Goal: Task Accomplishment & Management: Use online tool/utility

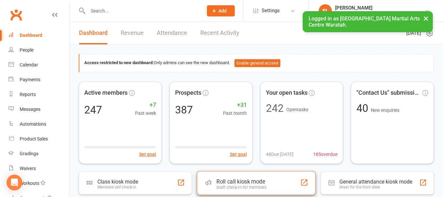
click at [239, 182] on div "Roll call kiosk mode" at bounding box center [242, 181] width 50 height 7
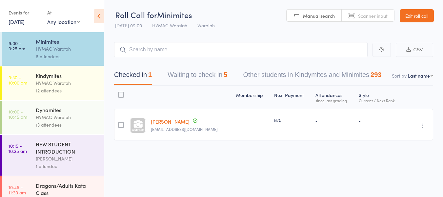
click at [18, 22] on link "13 Sep, 2025" at bounding box center [17, 21] width 16 height 7
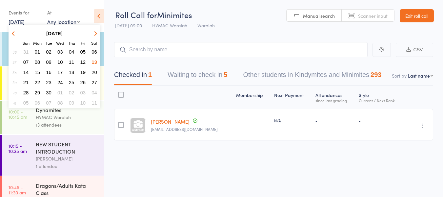
click at [71, 62] on span "11" at bounding box center [72, 62] width 6 height 6
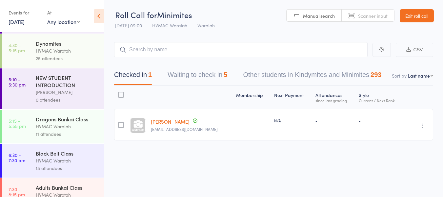
scroll to position [123, 0]
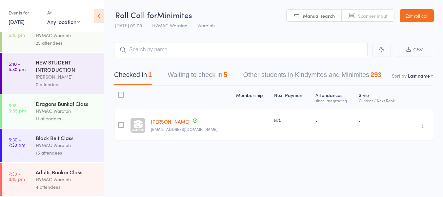
click at [80, 179] on div "HVMAC Waratah" at bounding box center [67, 179] width 63 height 8
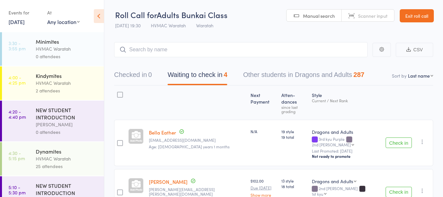
click at [400, 137] on button "Check in" at bounding box center [399, 142] width 26 height 11
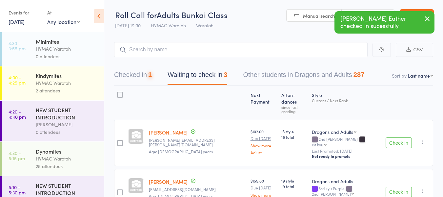
click at [400, 137] on button "Check in" at bounding box center [399, 142] width 26 height 11
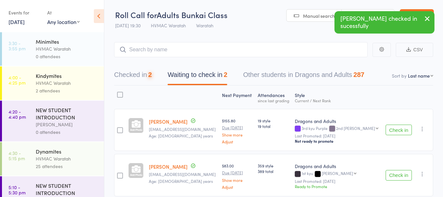
click at [400, 130] on button "Check in" at bounding box center [399, 129] width 26 height 11
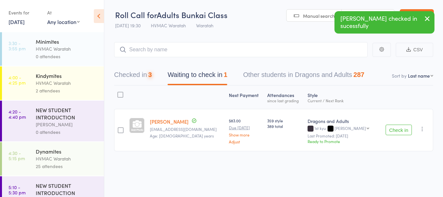
click at [400, 130] on button "Check in" at bounding box center [399, 129] width 26 height 11
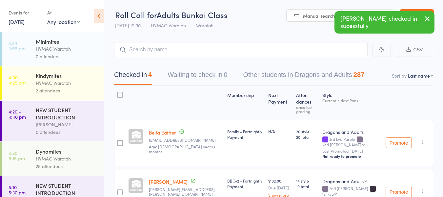
click at [18, 22] on link "11 Sep, 2025" at bounding box center [17, 21] width 16 height 7
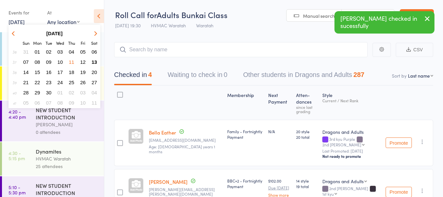
click at [95, 61] on span "13" at bounding box center [95, 62] width 6 height 6
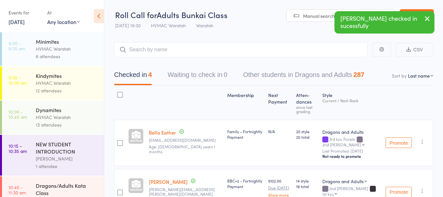
click at [61, 44] on div "Minimites" at bounding box center [67, 41] width 63 height 7
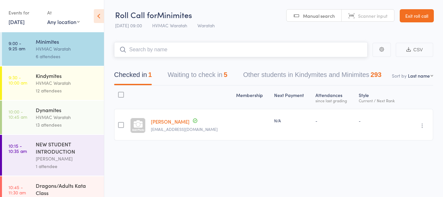
click at [209, 72] on button "Waiting to check in 5" at bounding box center [198, 76] width 60 height 17
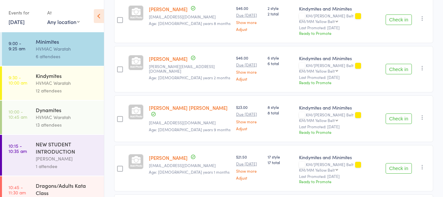
scroll to position [164, 0]
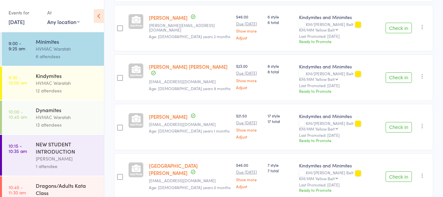
click at [72, 74] on div "Kindymites" at bounding box center [67, 75] width 63 height 7
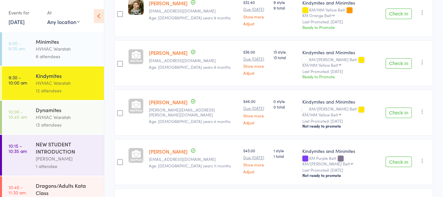
scroll to position [480, 0]
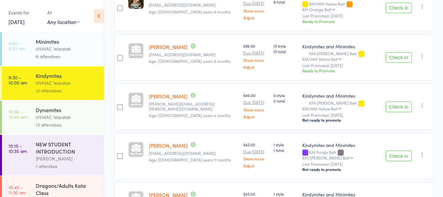
click at [78, 118] on div "HVMAC Waratah" at bounding box center [67, 117] width 63 height 8
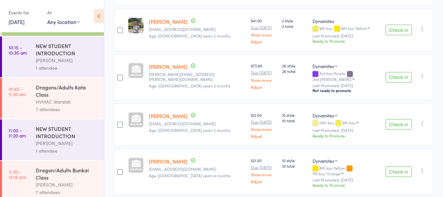
scroll to position [98, 0]
click at [80, 104] on div "HVMAC Waratah" at bounding box center [67, 101] width 63 height 8
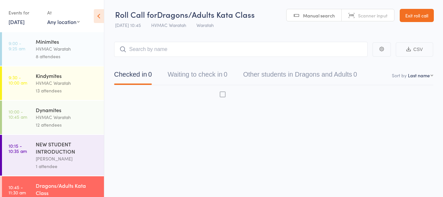
scroll to position [0, 0]
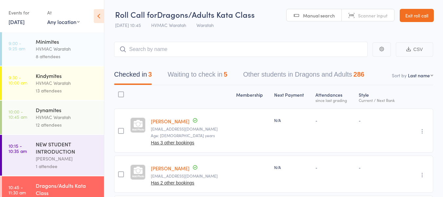
click at [185, 76] on button "Waiting to check in 5" at bounding box center [198, 75] width 60 height 17
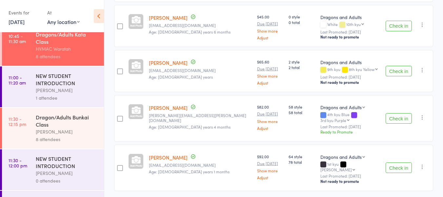
scroll to position [113, 0]
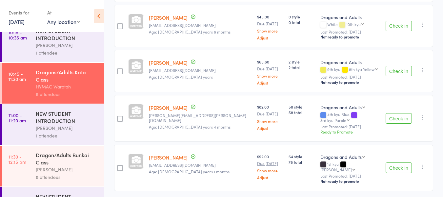
click at [66, 147] on div "Dragon/Adults Bunkai Class Shalene Lowe 8 attendees" at bounding box center [70, 165] width 68 height 41
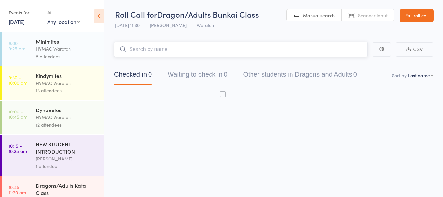
scroll to position [0, 0]
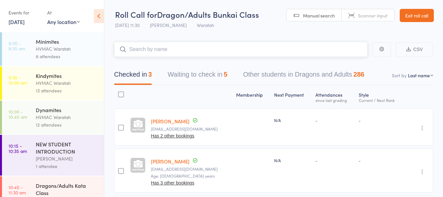
click at [205, 73] on button "Waiting to check in 5" at bounding box center [198, 75] width 60 height 17
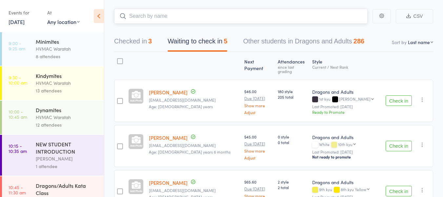
scroll to position [33, 0]
click at [67, 47] on div "HVMAC Waratah" at bounding box center [67, 49] width 63 height 8
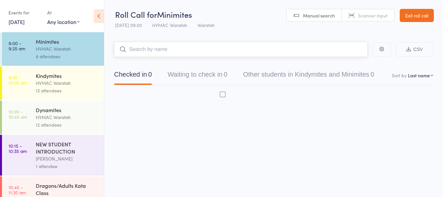
scroll to position [0, 0]
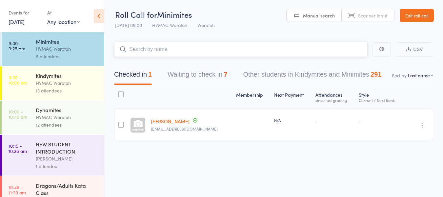
click at [186, 75] on button "Waiting to check in 7" at bounding box center [198, 75] width 60 height 17
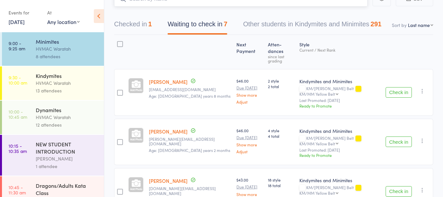
scroll to position [0, 0]
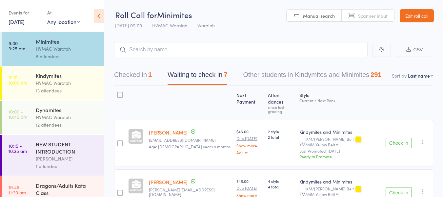
click at [404, 187] on button "Check in" at bounding box center [399, 192] width 26 height 11
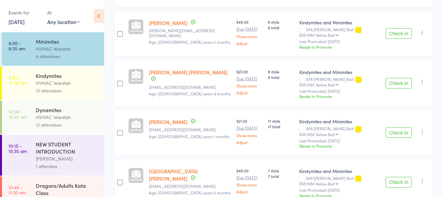
scroll to position [209, 0]
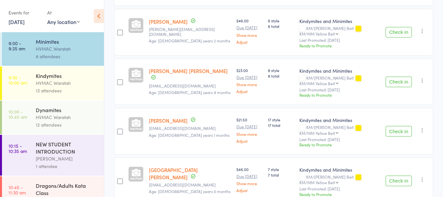
click at [400, 175] on button "Check in" at bounding box center [399, 180] width 26 height 11
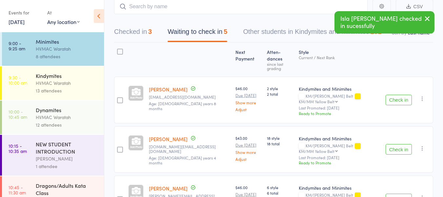
scroll to position [33, 0]
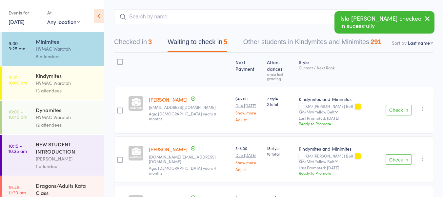
click at [401, 105] on button "Check in" at bounding box center [399, 110] width 26 height 11
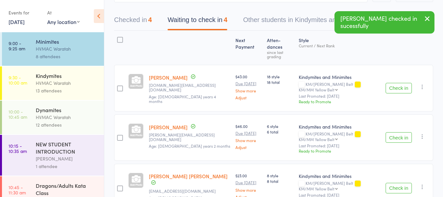
scroll to position [66, 0]
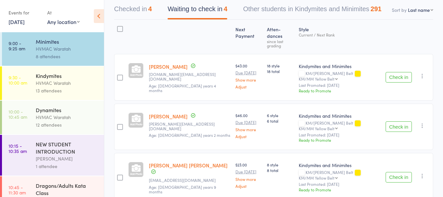
click at [399, 121] on button "Check in" at bounding box center [399, 126] width 26 height 11
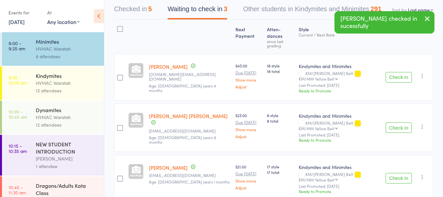
scroll to position [0, 0]
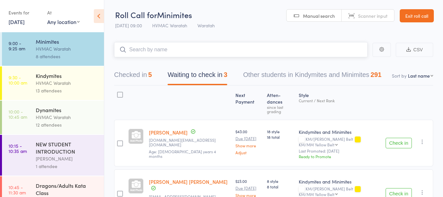
click at [246, 50] on input "search" at bounding box center [241, 49] width 254 height 15
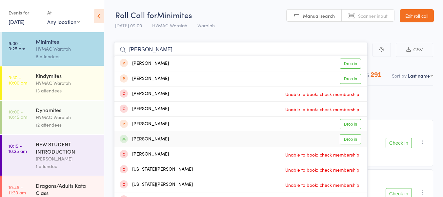
type input "george"
click at [352, 139] on link "Drop in" at bounding box center [350, 139] width 21 height 10
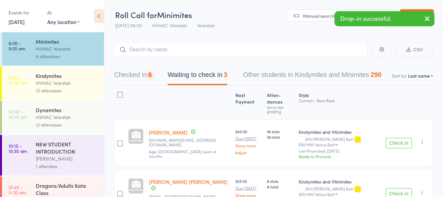
click at [391, 138] on button "Check in" at bounding box center [399, 143] width 26 height 11
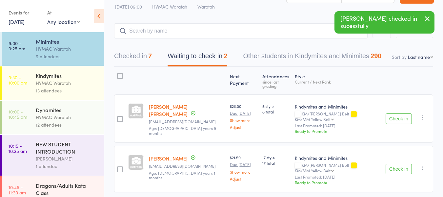
scroll to position [29, 0]
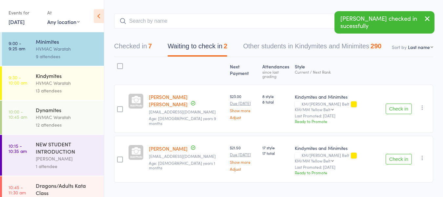
click at [396, 154] on button "Check in" at bounding box center [399, 159] width 26 height 11
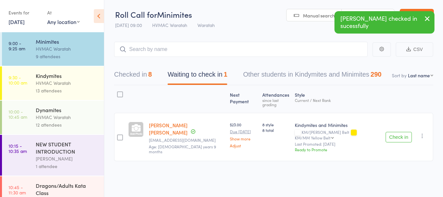
click at [396, 132] on button "Check in" at bounding box center [399, 137] width 26 height 11
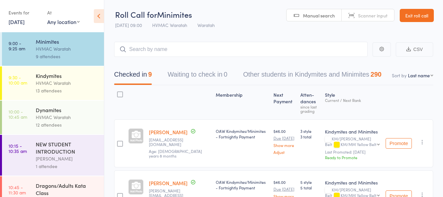
click at [42, 86] on div "HVMAC Waratah" at bounding box center [67, 83] width 63 height 8
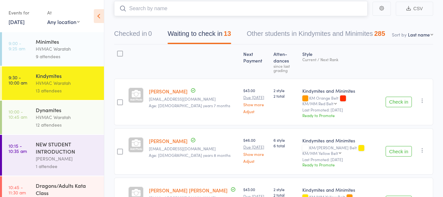
scroll to position [99, 0]
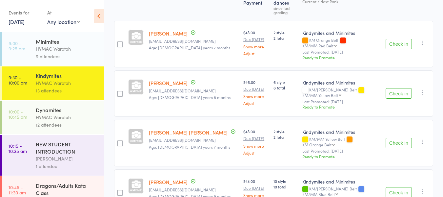
click at [47, 58] on div "9 attendees" at bounding box center [67, 57] width 63 height 8
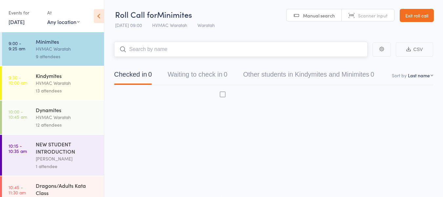
scroll to position [0, 0]
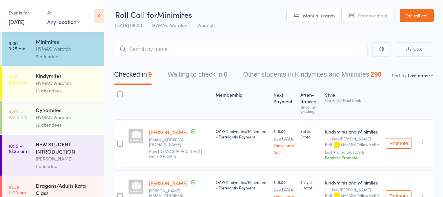
click at [51, 78] on div "Kindymites" at bounding box center [67, 75] width 63 height 7
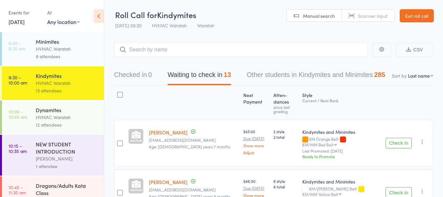
click at [76, 44] on div "Minimites" at bounding box center [67, 41] width 63 height 7
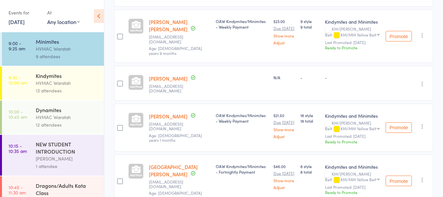
scroll to position [379, 0]
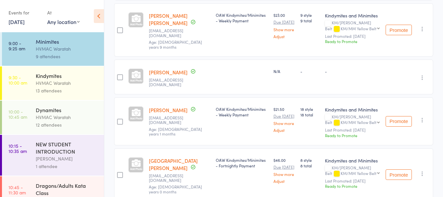
click at [58, 79] on div "HVMAC Waratah" at bounding box center [67, 83] width 63 height 8
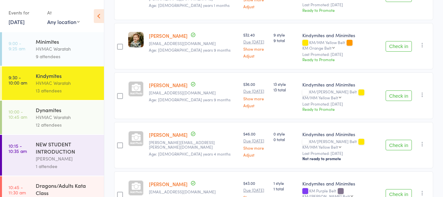
scroll to position [460, 0]
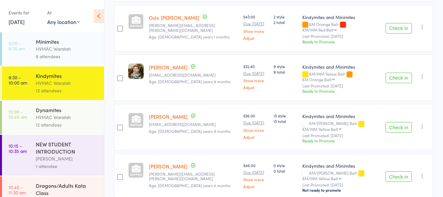
click at [54, 49] on div "HVMAC Waratah" at bounding box center [67, 49] width 63 height 8
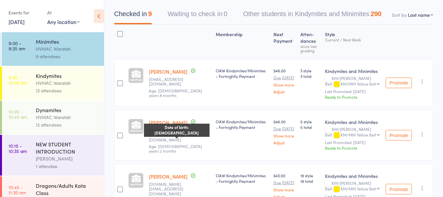
scroll to position [66, 0]
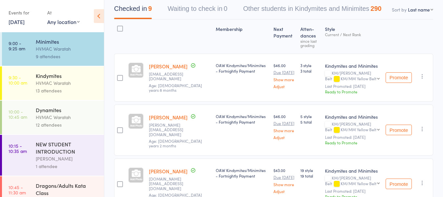
click at [64, 87] on div "13 attendees" at bounding box center [67, 91] width 63 height 8
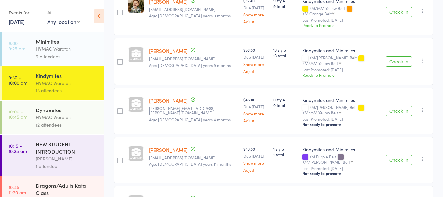
scroll to position [493, 0]
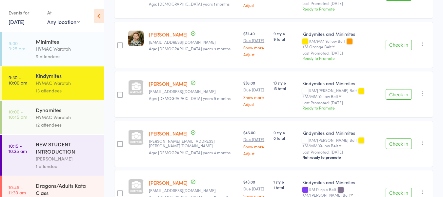
click at [395, 138] on button "Check in" at bounding box center [399, 143] width 26 height 11
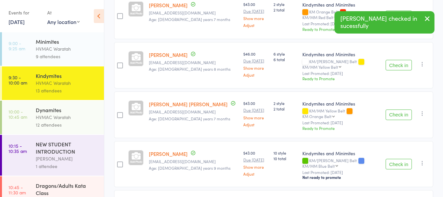
scroll to position [250, 0]
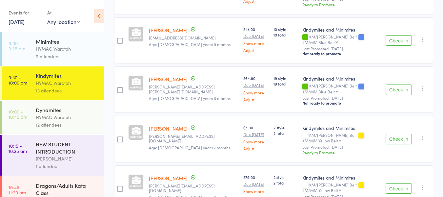
click at [401, 134] on button "Check in" at bounding box center [399, 139] width 26 height 11
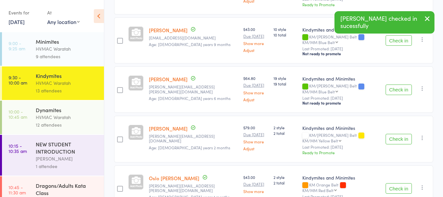
click at [401, 134] on button "Check in" at bounding box center [399, 139] width 26 height 11
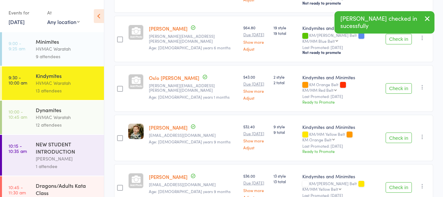
scroll to position [316, 0]
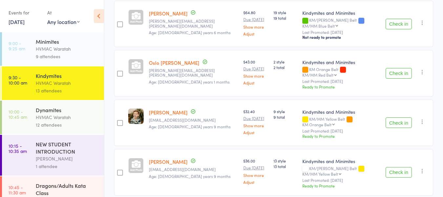
click at [398, 167] on button "Check in" at bounding box center [399, 172] width 26 height 11
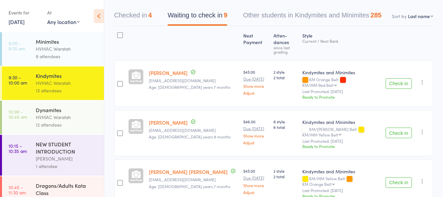
scroll to position [54, 0]
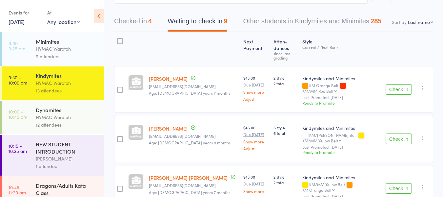
click at [398, 133] on button "Check in" at bounding box center [399, 138] width 26 height 11
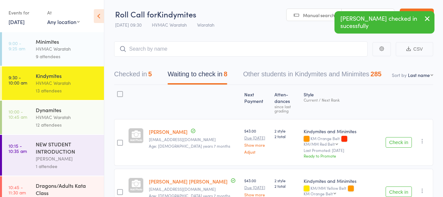
scroll to position [0, 0]
click at [154, 44] on input "search" at bounding box center [241, 49] width 254 height 15
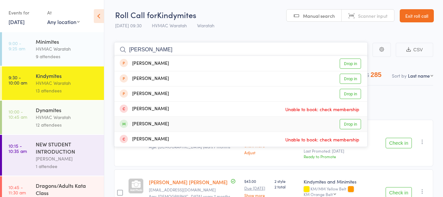
type input "audrey"
click at [356, 124] on link "Drop in" at bounding box center [350, 124] width 21 height 10
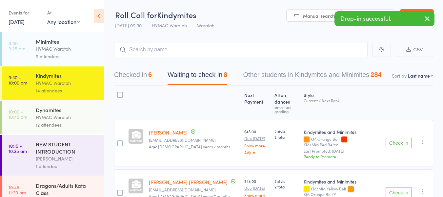
click at [400, 138] on button "Check in" at bounding box center [399, 143] width 26 height 11
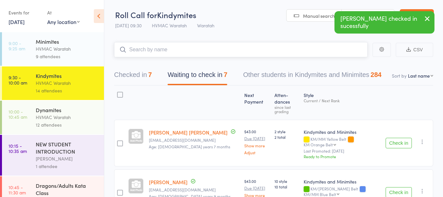
click at [181, 49] on input "search" at bounding box center [241, 49] width 254 height 15
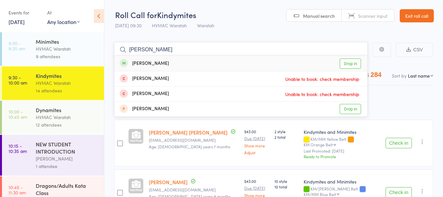
type input "holcomb"
click at [352, 63] on link "Drop in" at bounding box center [350, 63] width 21 height 10
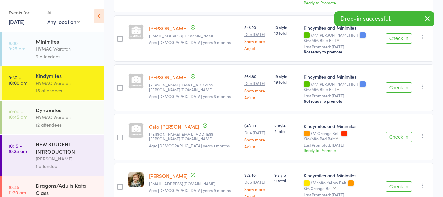
scroll to position [164, 0]
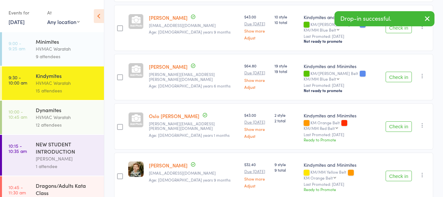
click at [394, 170] on button "Check in" at bounding box center [399, 175] width 26 height 11
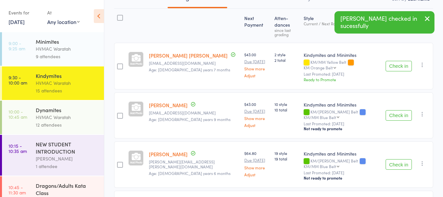
scroll to position [66, 0]
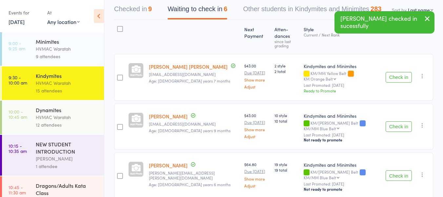
click at [398, 72] on button "Check in" at bounding box center [399, 77] width 26 height 11
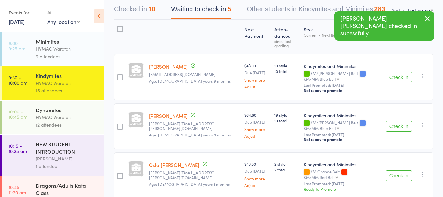
click at [399, 72] on button "Check in" at bounding box center [399, 77] width 26 height 11
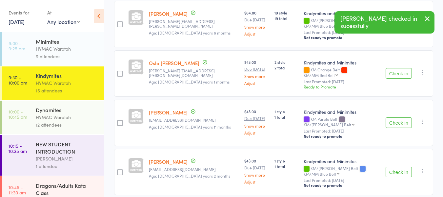
scroll to position [119, 0]
click at [400, 117] on button "Check in" at bounding box center [399, 122] width 26 height 11
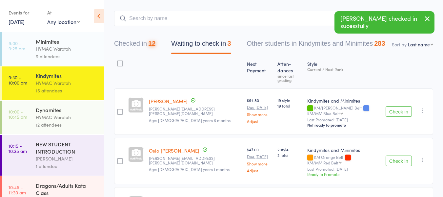
scroll to position [0, 0]
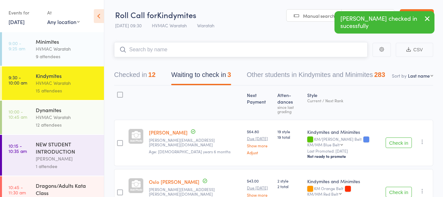
click at [166, 48] on input "search" at bounding box center [241, 49] width 254 height 15
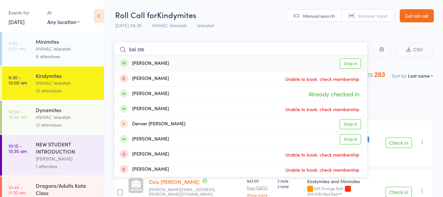
type input "kai ste"
click at [348, 61] on link "Drop in" at bounding box center [350, 63] width 21 height 10
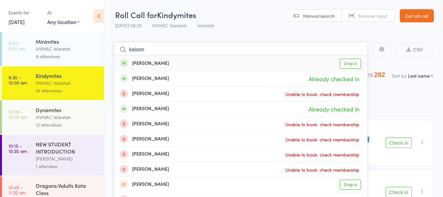
type input "kaison"
click at [352, 63] on link "Drop in" at bounding box center [350, 63] width 21 height 10
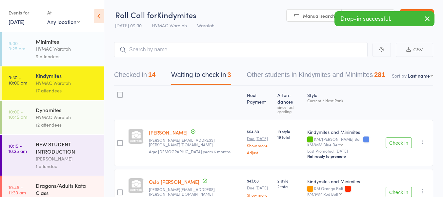
click at [399, 186] on button "Check in" at bounding box center [399, 191] width 26 height 11
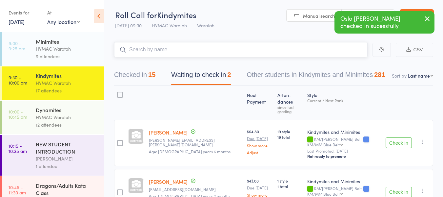
click at [135, 48] on input "search" at bounding box center [241, 49] width 254 height 15
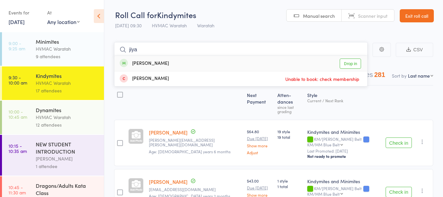
type input "jiya"
click at [354, 63] on link "Drop in" at bounding box center [350, 63] width 21 height 10
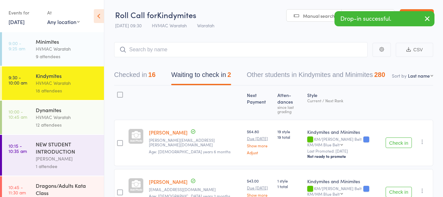
click at [399, 186] on button "Check in" at bounding box center [399, 191] width 26 height 11
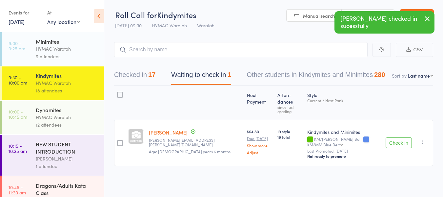
click at [396, 137] on button "Check in" at bounding box center [399, 142] width 26 height 11
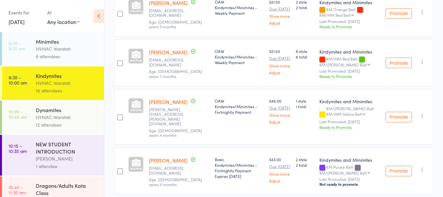
scroll to position [839, 0]
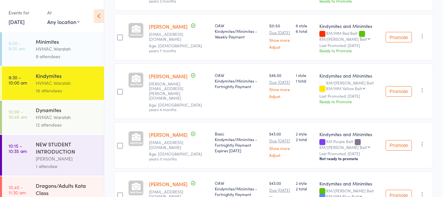
click at [70, 121] on div "12 attendees" at bounding box center [67, 125] width 63 height 8
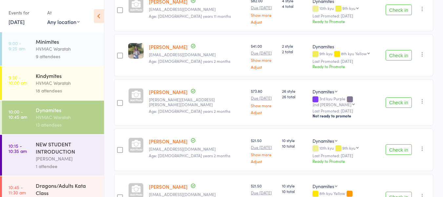
scroll to position [525, 0]
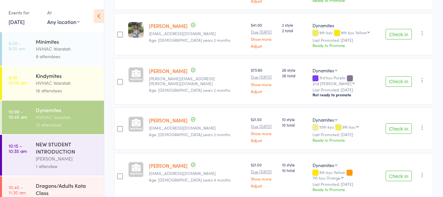
click at [53, 158] on div "Abi Lowe" at bounding box center [67, 159] width 63 height 8
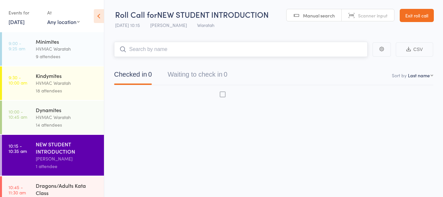
scroll to position [0, 0]
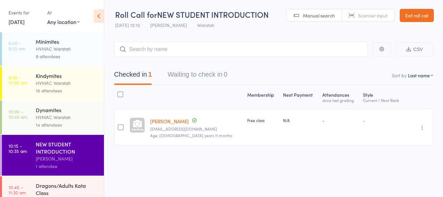
click at [54, 115] on div "HVMAC Waratah" at bounding box center [67, 117] width 63 height 8
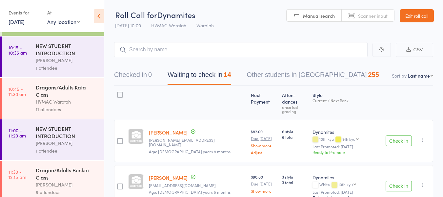
scroll to position [98, 0]
click at [67, 100] on div "HVMAC Waratah" at bounding box center [67, 101] width 63 height 8
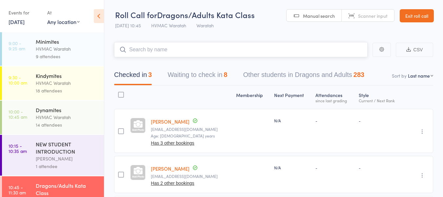
click at [209, 75] on button "Waiting to check in 8" at bounding box center [198, 76] width 60 height 17
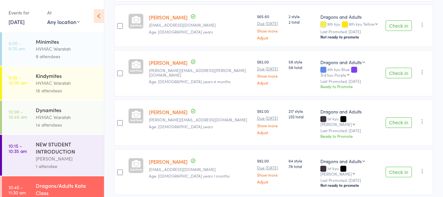
click at [64, 112] on div "Dynamites" at bounding box center [67, 109] width 63 height 7
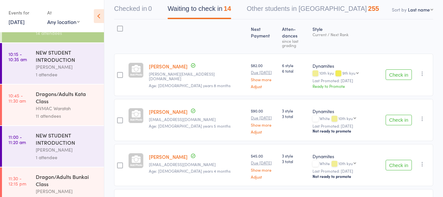
scroll to position [98, 0]
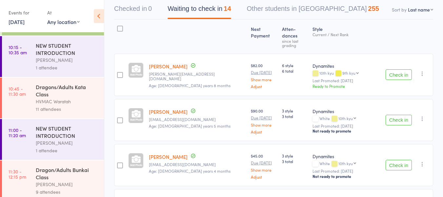
click at [58, 99] on div "HVMAC Waratah" at bounding box center [67, 101] width 63 height 8
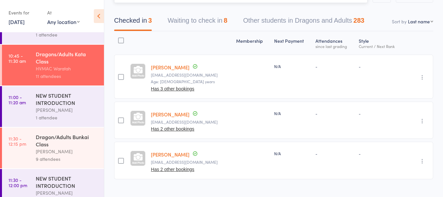
scroll to position [66, 0]
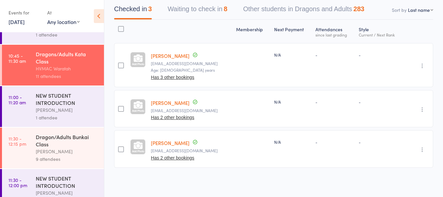
click at [211, 7] on button "Waiting to check in 8" at bounding box center [198, 10] width 60 height 17
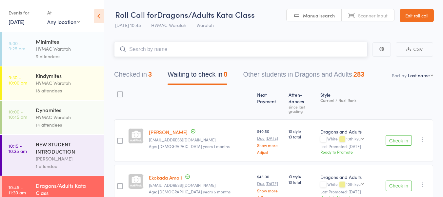
scroll to position [0, 0]
click at [80, 66] on div "Kindymites HVMAC Waratah 18 attendees" at bounding box center [70, 82] width 68 height 33
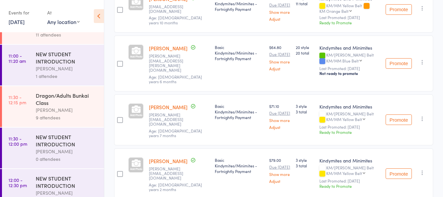
scroll to position [131, 0]
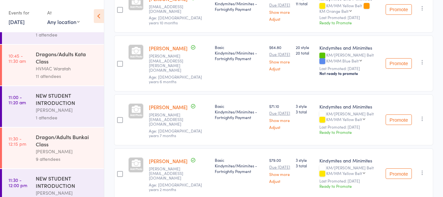
click at [71, 61] on div "Dragons/Adults Kata Class" at bounding box center [67, 57] width 63 height 14
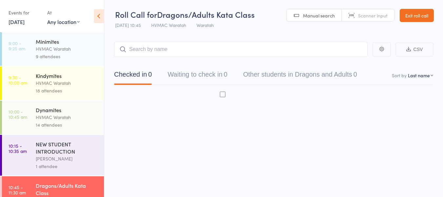
scroll to position [0, 0]
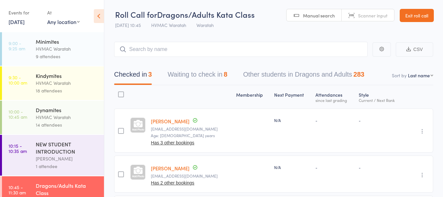
click at [68, 112] on div "Dynamites" at bounding box center [67, 109] width 63 height 7
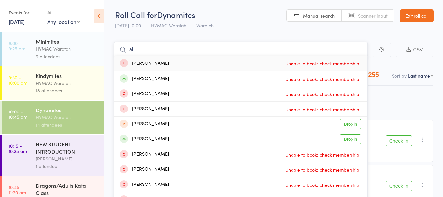
type input "a"
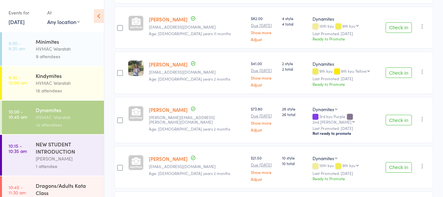
scroll to position [558, 0]
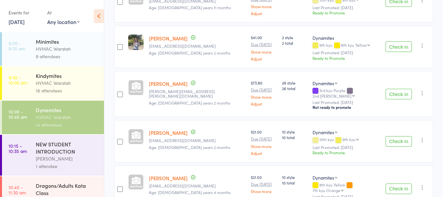
click at [402, 89] on button "Check in" at bounding box center [399, 94] width 26 height 11
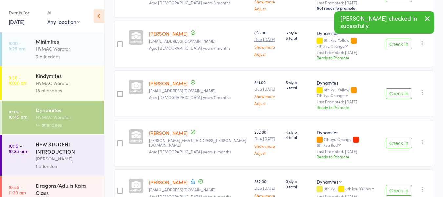
scroll to position [0, 0]
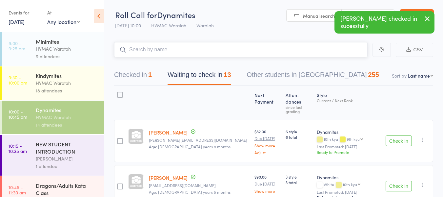
click at [159, 47] on input "search" at bounding box center [241, 49] width 254 height 15
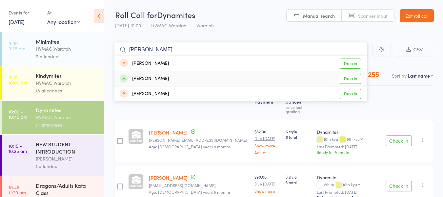
type input "fahey"
click at [347, 78] on link "Drop in" at bounding box center [350, 79] width 21 height 10
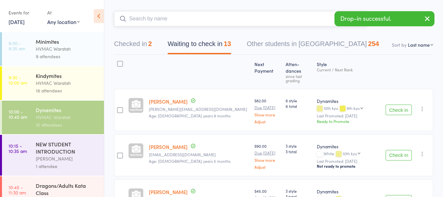
scroll to position [98, 0]
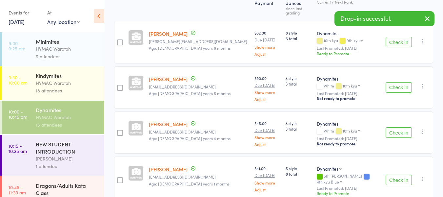
click at [394, 174] on button "Check in" at bounding box center [399, 179] width 26 height 11
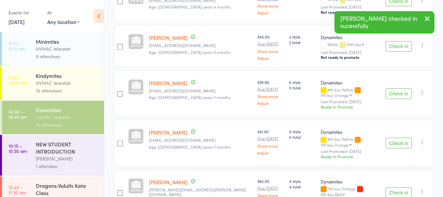
scroll to position [295, 0]
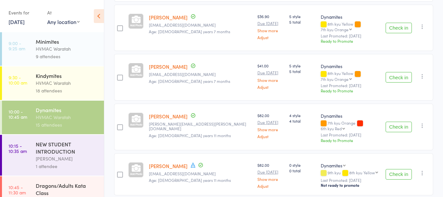
click at [398, 121] on button "Check in" at bounding box center [399, 126] width 26 height 11
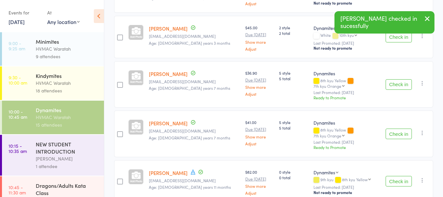
scroll to position [230, 0]
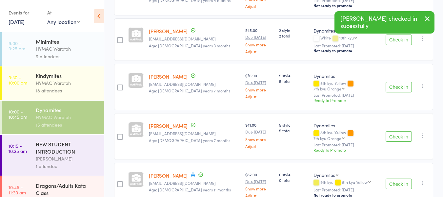
click at [392, 131] on button "Check in" at bounding box center [399, 136] width 26 height 11
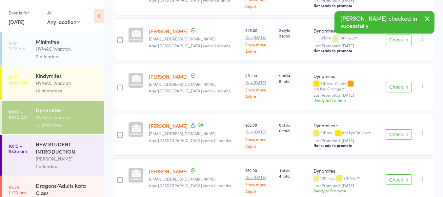
click at [397, 82] on button "Check in" at bounding box center [399, 87] width 26 height 11
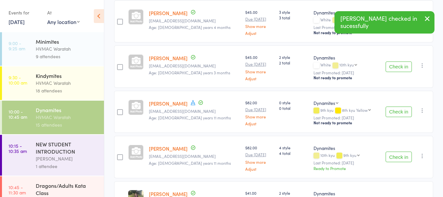
scroll to position [0, 0]
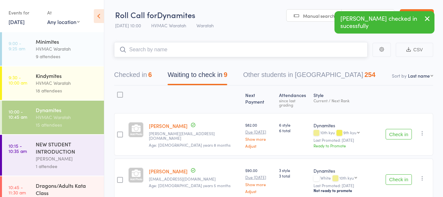
click at [165, 49] on input "search" at bounding box center [241, 49] width 254 height 15
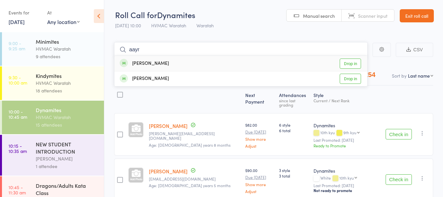
type input "aayr"
click at [352, 63] on link "Drop in" at bounding box center [350, 63] width 21 height 10
type input "inesh"
click at [350, 63] on link "Drop in" at bounding box center [350, 63] width 21 height 10
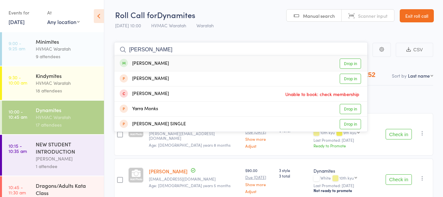
type input "monasha"
click at [351, 64] on link "Drop in" at bounding box center [350, 63] width 21 height 10
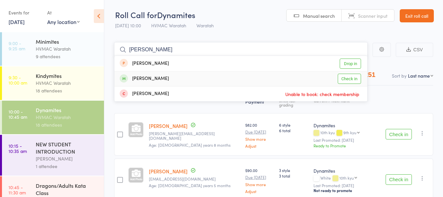
type input "abigail"
click at [352, 77] on link "Check in" at bounding box center [349, 79] width 23 height 10
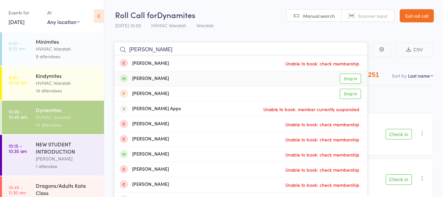
type input "eliza"
click at [349, 79] on link "Drop in" at bounding box center [350, 79] width 21 height 10
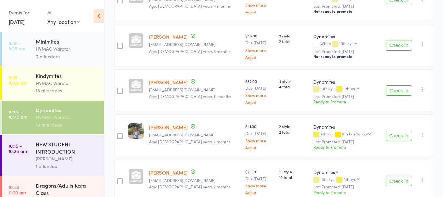
scroll to position [230, 0]
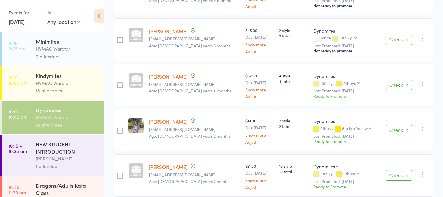
click at [395, 126] on button "Check in" at bounding box center [399, 130] width 26 height 11
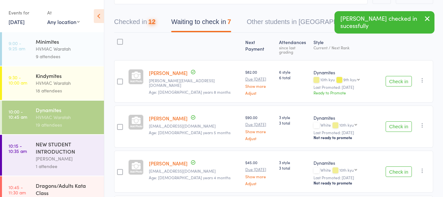
scroll to position [0, 0]
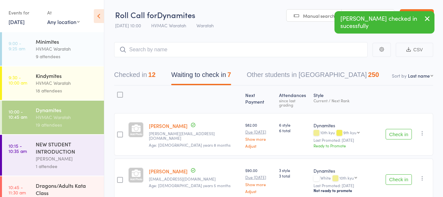
click at [399, 130] on button "Check in" at bounding box center [399, 134] width 26 height 11
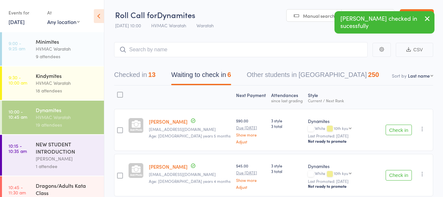
click at [398, 128] on button "Check in" at bounding box center [399, 129] width 26 height 11
click at [398, 174] on button "Check in" at bounding box center [399, 175] width 26 height 11
click at [397, 128] on button "Check in" at bounding box center [399, 129] width 26 height 11
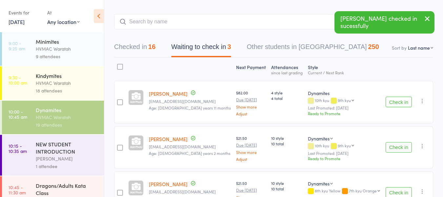
scroll to position [74, 0]
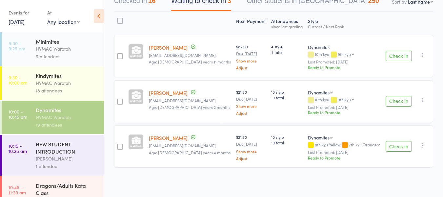
click at [17, 24] on link "13 Sep, 2025" at bounding box center [17, 21] width 16 height 7
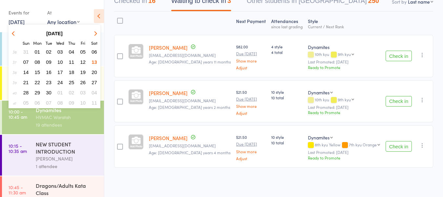
click at [26, 72] on span "14" at bounding box center [26, 72] width 6 height 6
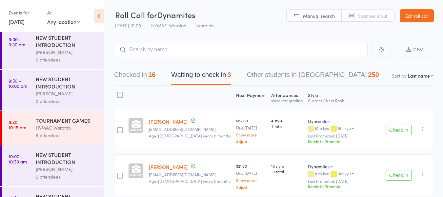
scroll to position [0, 0]
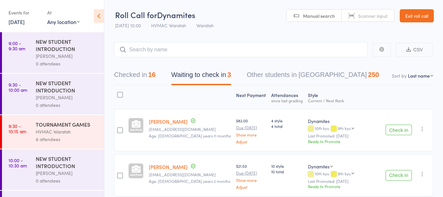
click at [25, 22] on link "14 Sep, 2025" at bounding box center [17, 21] width 16 height 7
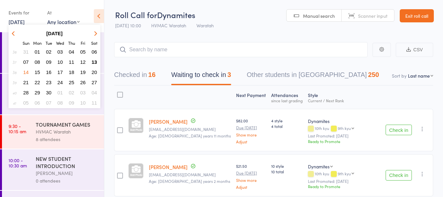
click at [96, 62] on span "13" at bounding box center [95, 62] width 6 height 6
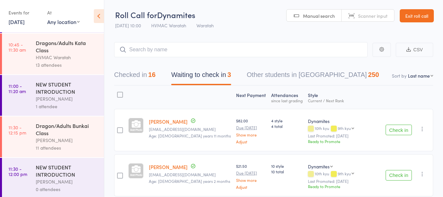
scroll to position [131, 0]
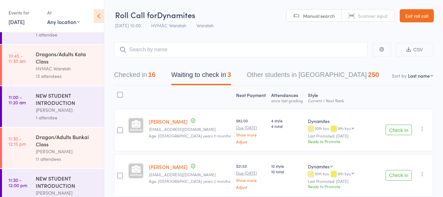
click at [69, 75] on div "13 attendees" at bounding box center [67, 76] width 63 height 8
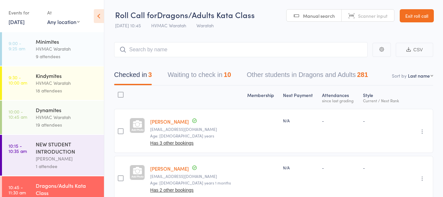
click at [168, 50] on input "search" at bounding box center [241, 49] width 254 height 15
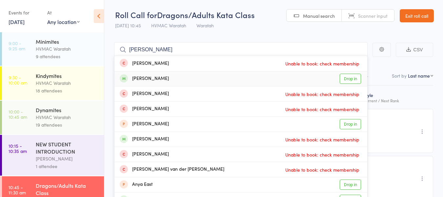
type input "anna"
click at [347, 75] on link "Drop in" at bounding box center [350, 79] width 21 height 10
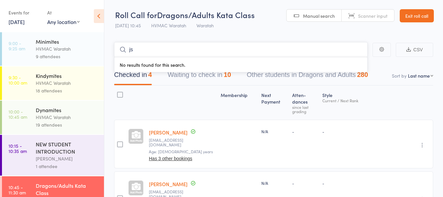
type input "j"
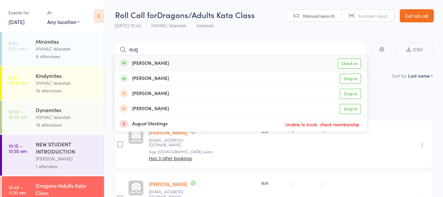
click at [395, 119] on div "Undo check-in Send message Add Note Add Task Add Flag Remove Mark absent" at bounding box center [408, 143] width 50 height 49
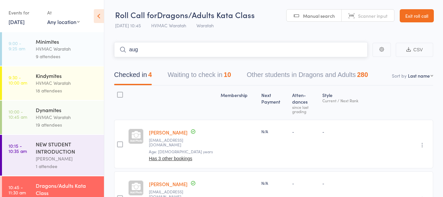
drag, startPoint x: 157, startPoint y: 51, endPoint x: 127, endPoint y: 53, distance: 30.3
click at [127, 53] on input "aug" at bounding box center [241, 49] width 254 height 15
type input "eko"
click at [347, 62] on link "Check in" at bounding box center [349, 63] width 23 height 10
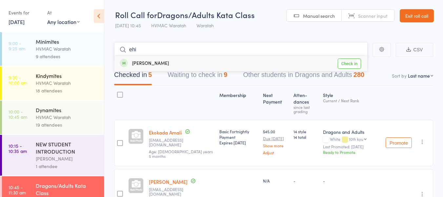
type input "ehi"
click at [351, 65] on link "Check in" at bounding box center [349, 63] width 23 height 10
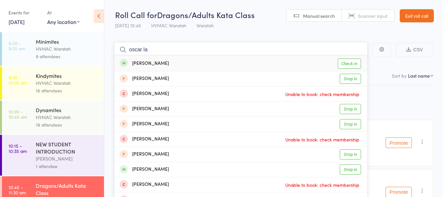
type input "oscar la"
click at [352, 69] on div "Oscar Lantry Check in" at bounding box center [241, 63] width 253 height 15
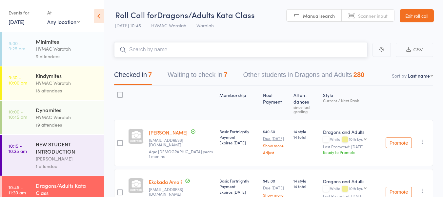
click at [306, 54] on input "search" at bounding box center [241, 49] width 254 height 15
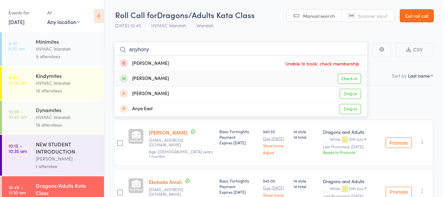
type input "anyhony"
click at [347, 78] on link "Check in" at bounding box center [349, 79] width 23 height 10
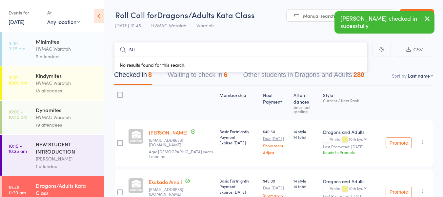
type input "s"
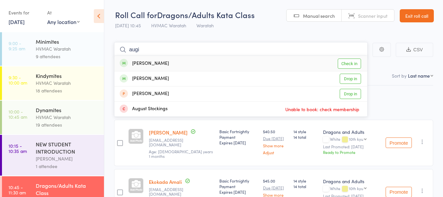
type input "augi"
click at [346, 60] on link "Check in" at bounding box center [349, 63] width 23 height 10
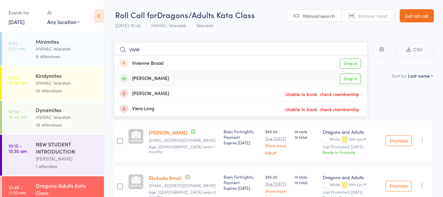
type input "vivie"
click at [355, 81] on link "Drop in" at bounding box center [350, 79] width 21 height 10
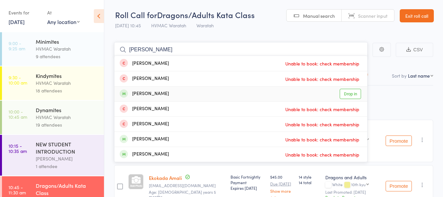
type input "ethan"
click at [356, 93] on link "Drop in" at bounding box center [350, 94] width 21 height 10
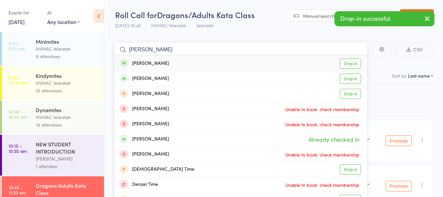
type input "tim more"
click at [350, 64] on link "Drop in" at bounding box center [350, 63] width 21 height 10
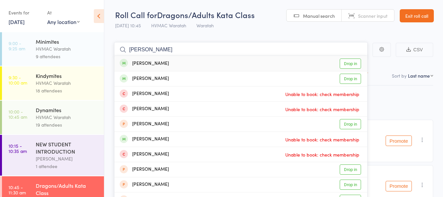
type input "jai cha"
click at [350, 64] on link "Drop in" at bounding box center [350, 63] width 21 height 10
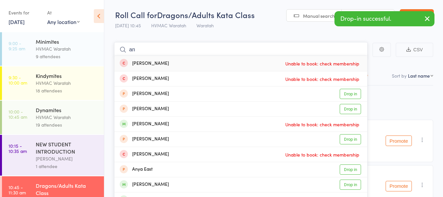
type input "a"
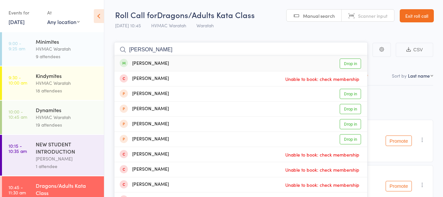
type input "dana ma"
click at [350, 64] on link "Drop in" at bounding box center [350, 63] width 21 height 10
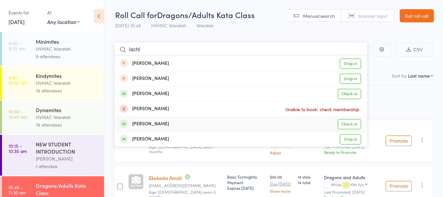
type input "lachl"
click at [346, 125] on link "Check in" at bounding box center [349, 124] width 23 height 10
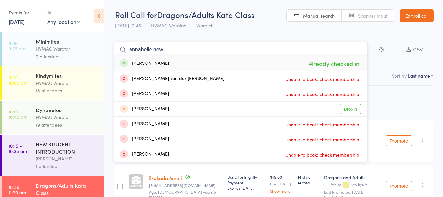
drag, startPoint x: 232, startPoint y: 51, endPoint x: 104, endPoint y: 50, distance: 127.7
click at [104, 50] on div "Roll Call for Dragons/Adults Kata Class 13 Sep 10:45 HVMAC Waratah Waratah Manu…" at bounding box center [221, 98] width 443 height 197
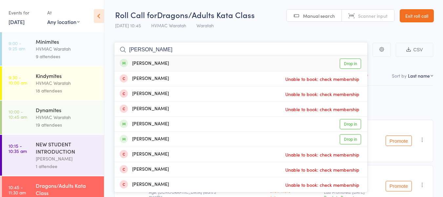
type input "samuel bo"
click at [343, 65] on link "Drop in" at bounding box center [350, 63] width 21 height 10
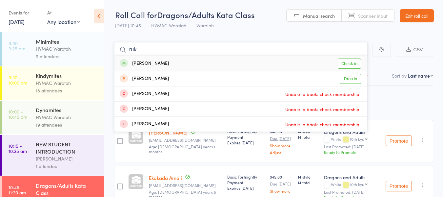
type input "ruk"
click at [344, 66] on link "Check in" at bounding box center [349, 63] width 23 height 10
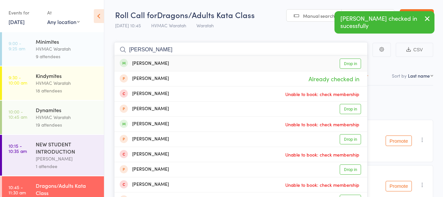
type input "oliver bos"
click at [354, 65] on link "Drop in" at bounding box center [350, 63] width 21 height 10
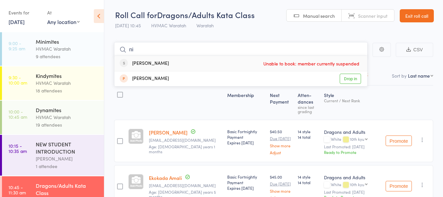
type input "n"
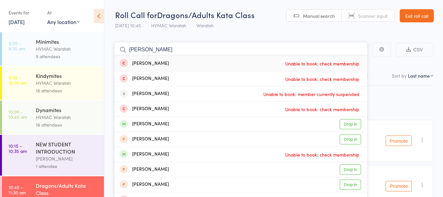
drag, startPoint x: 159, startPoint y: 52, endPoint x: 118, endPoint y: 46, distance: 41.8
click at [118, 46] on input "dylan" at bounding box center [241, 49] width 254 height 15
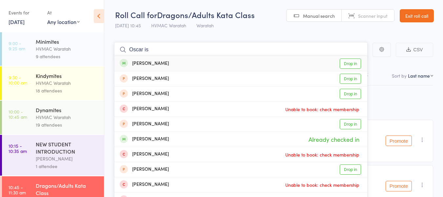
type input "Oscar is"
click at [351, 63] on link "Drop in" at bounding box center [350, 63] width 21 height 10
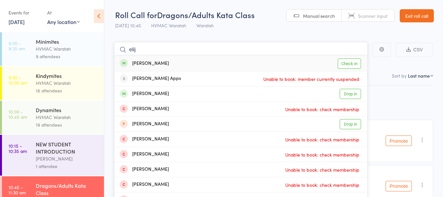
type input "elij"
click at [355, 64] on link "Check in" at bounding box center [349, 63] width 23 height 10
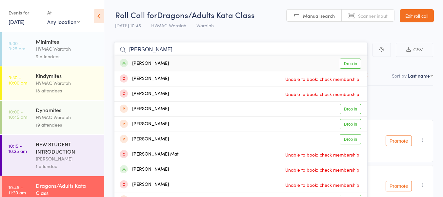
type input "matthew h"
click at [355, 64] on link "Drop in" at bounding box center [350, 63] width 21 height 10
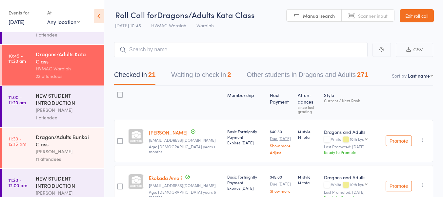
click at [118, 141] on div at bounding box center [120, 141] width 6 height 6
click at [118, 139] on input "checkbox" at bounding box center [118, 139] width 0 height 0
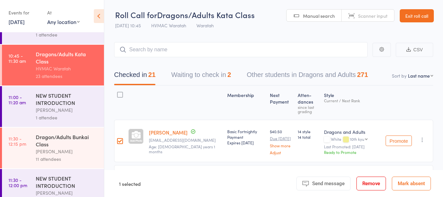
click at [170, 109] on div at bounding box center [185, 102] width 78 height 28
click at [120, 140] on div at bounding box center [120, 141] width 6 height 6
click at [118, 139] on input "checkbox" at bounding box center [118, 139] width 0 height 0
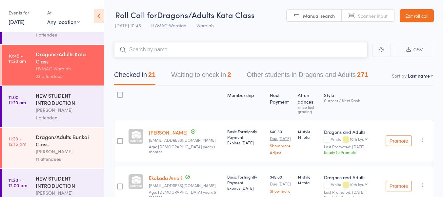
click at [139, 47] on input "search" at bounding box center [241, 49] width 254 height 15
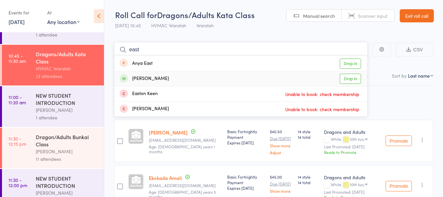
type input "east"
click at [347, 79] on link "Drop in" at bounding box center [350, 79] width 21 height 10
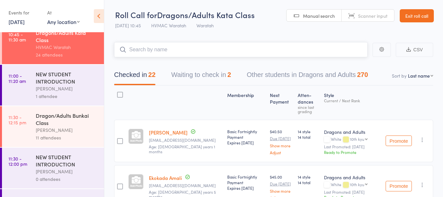
scroll to position [164, 0]
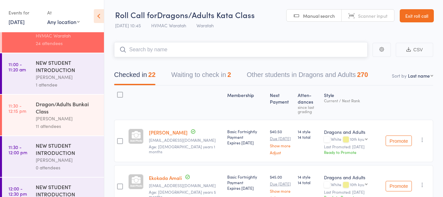
click at [199, 71] on button "Waiting to check in 2" at bounding box center [201, 76] width 60 height 17
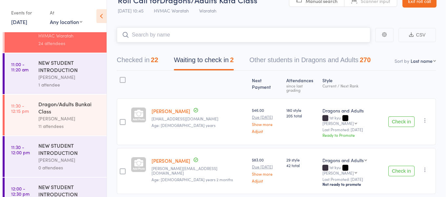
scroll to position [29, 0]
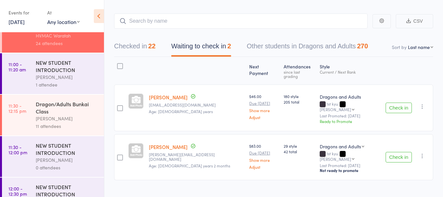
click at [421, 103] on icon "button" at bounding box center [422, 106] width 7 height 7
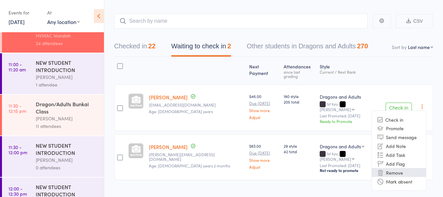
click at [397, 168] on li "Remove" at bounding box center [399, 172] width 54 height 9
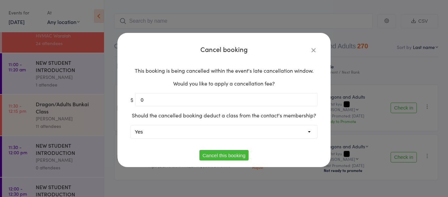
click at [221, 135] on select "Yes No" at bounding box center [224, 131] width 186 height 13
select select "1"
click at [131, 125] on select "Yes No" at bounding box center [224, 131] width 186 height 13
click at [221, 153] on button "Cancel this booking" at bounding box center [225, 155] width 50 height 11
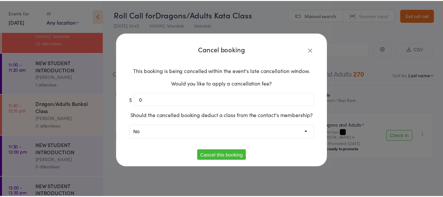
scroll to position [0, 0]
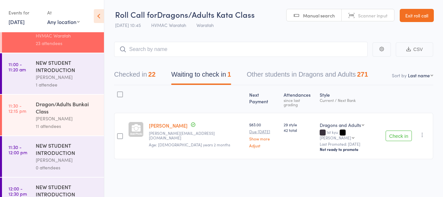
click at [422, 131] on icon "button" at bounding box center [422, 134] width 7 height 7
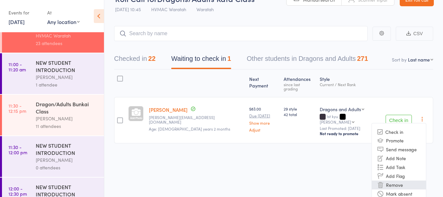
click at [394, 180] on li "Remove" at bounding box center [399, 184] width 54 height 9
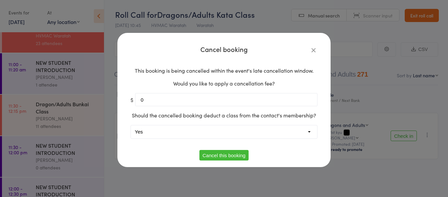
click at [240, 126] on select "Yes No" at bounding box center [224, 131] width 186 height 13
select select "1"
click at [131, 125] on select "Yes No" at bounding box center [224, 131] width 186 height 13
click at [220, 154] on button "Cancel this booking" at bounding box center [225, 155] width 50 height 11
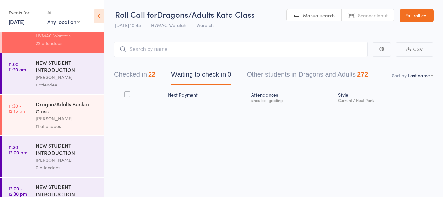
click at [143, 76] on button "Checked in 22" at bounding box center [134, 75] width 41 height 17
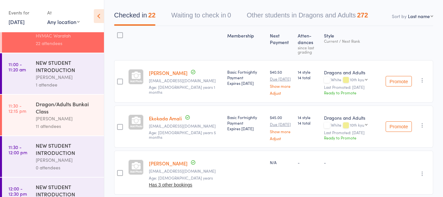
scroll to position [0, 0]
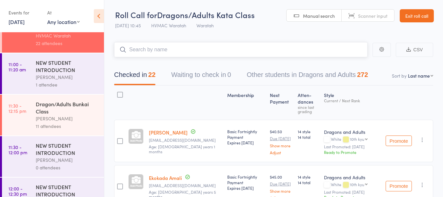
click at [175, 48] on input "search" at bounding box center [241, 49] width 254 height 15
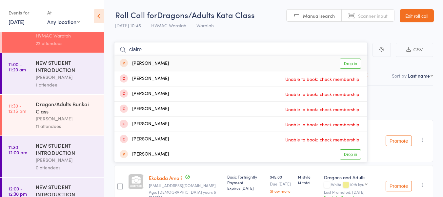
type input "claire"
click at [352, 63] on link "Drop in" at bounding box center [350, 63] width 21 height 10
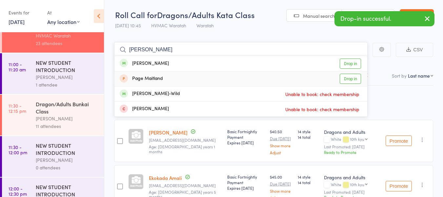
type input "paige"
click at [352, 76] on link "Drop in" at bounding box center [350, 79] width 21 height 10
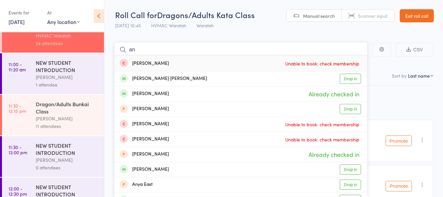
type input "a"
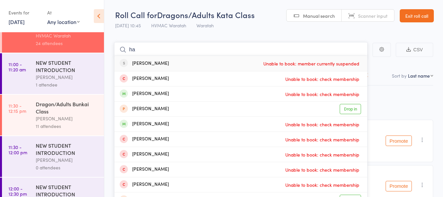
type input "h"
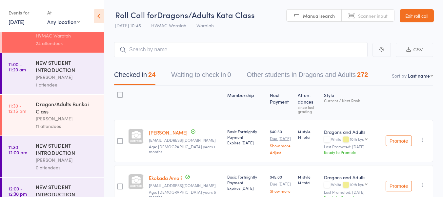
click at [72, 69] on div "NEW STUDENT INTRODUCTION" at bounding box center [67, 66] width 63 height 14
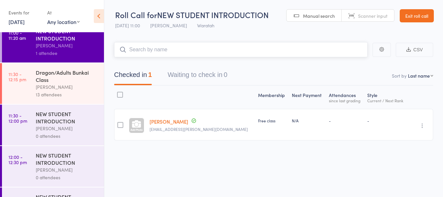
scroll to position [197, 0]
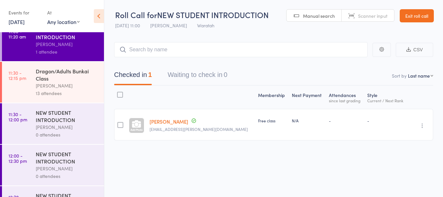
click at [58, 83] on div "[PERSON_NAME]" at bounding box center [67, 86] width 63 height 8
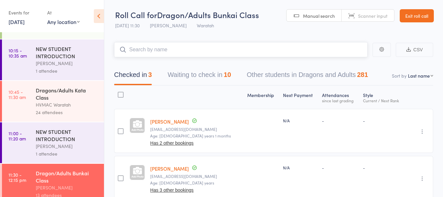
scroll to position [98, 0]
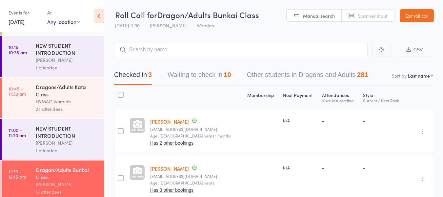
click at [25, 22] on link "13 Sep, 2025" at bounding box center [17, 21] width 16 height 7
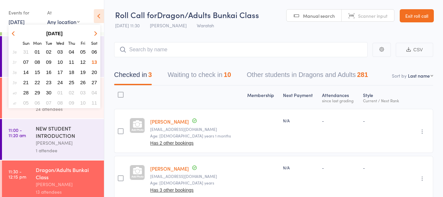
click at [28, 71] on span "14" at bounding box center [26, 72] width 6 height 6
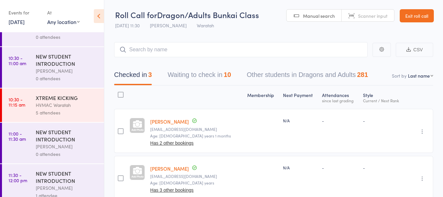
scroll to position [164, 0]
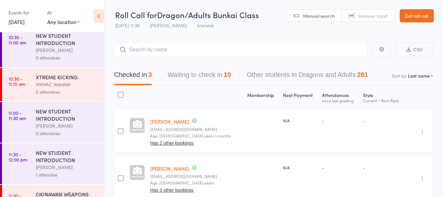
click at [73, 82] on div "HVMAC Waratah" at bounding box center [67, 84] width 63 height 8
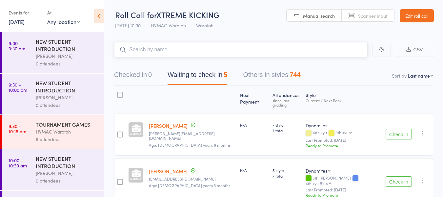
click at [158, 48] on input "search" at bounding box center [241, 49] width 254 height 15
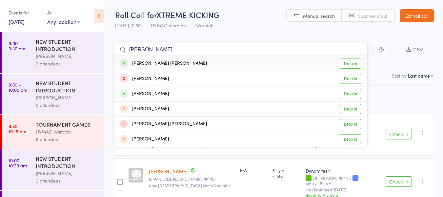
type input "bowie"
click at [349, 63] on link "Drop in" at bounding box center [350, 63] width 21 height 10
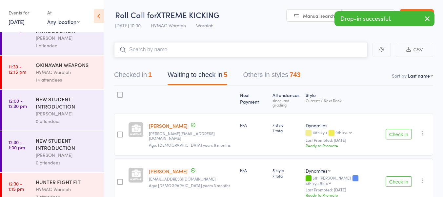
scroll to position [295, 0]
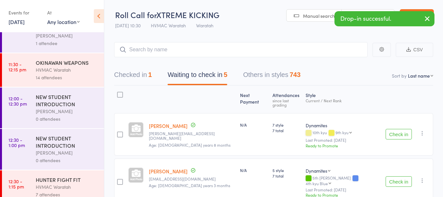
click at [63, 70] on div "HVMAC Waratah" at bounding box center [67, 70] width 63 height 8
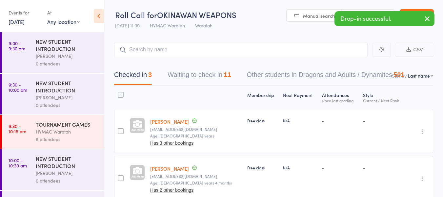
click at [159, 49] on input "search" at bounding box center [241, 49] width 254 height 15
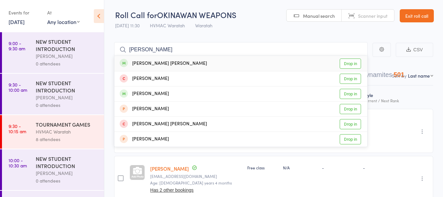
type input "bowie"
click at [356, 66] on link "Drop in" at bounding box center [350, 63] width 21 height 10
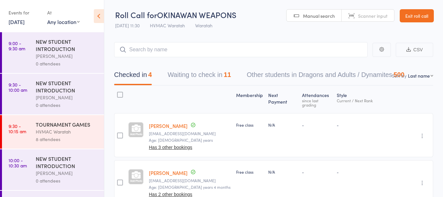
click at [18, 24] on link "14 Sep, 2025" at bounding box center [17, 21] width 16 height 7
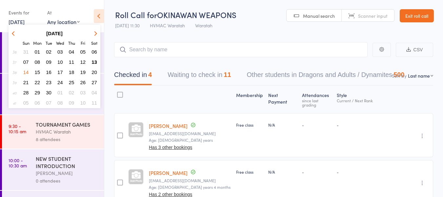
click at [93, 60] on span "13" at bounding box center [95, 62] width 6 height 6
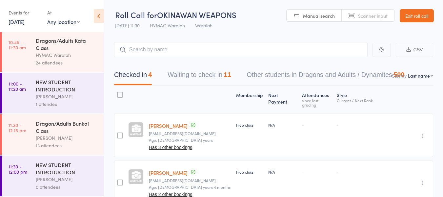
scroll to position [146, 0]
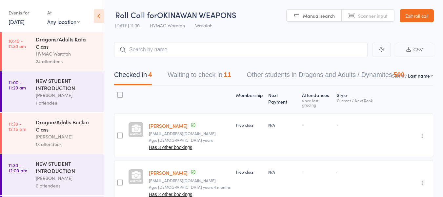
click at [76, 58] on div "24 attendees" at bounding box center [67, 61] width 63 height 8
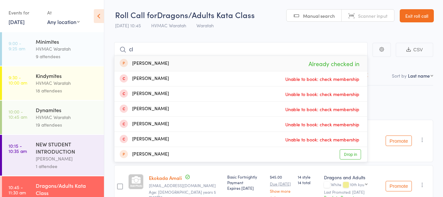
type input "c"
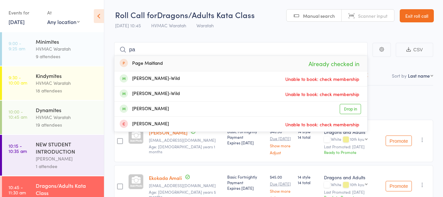
type input "p"
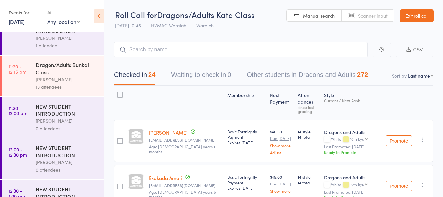
scroll to position [197, 0]
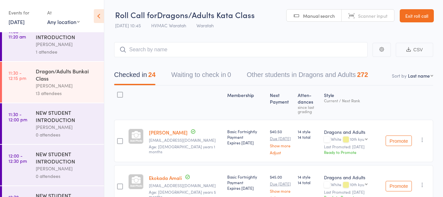
click at [71, 93] on div "13 attendees" at bounding box center [67, 93] width 63 height 8
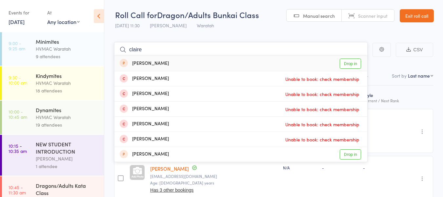
type input "claire"
click at [353, 65] on link "Drop in" at bounding box center [350, 63] width 21 height 10
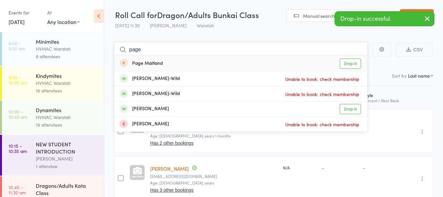
type input "page"
click at [352, 64] on link "Drop in" at bounding box center [350, 63] width 21 height 10
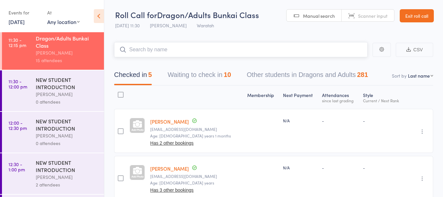
click at [205, 77] on button "Waiting to check in 10" at bounding box center [199, 76] width 63 height 17
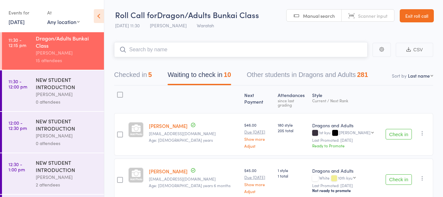
click at [222, 48] on input "search" at bounding box center [241, 49] width 254 height 15
click at [398, 174] on button "Check in" at bounding box center [399, 179] width 26 height 11
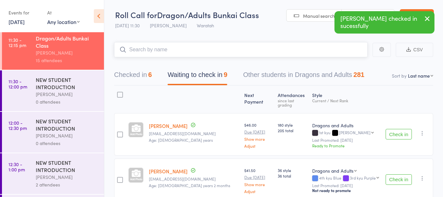
click at [214, 53] on input "search" at bounding box center [241, 49] width 254 height 15
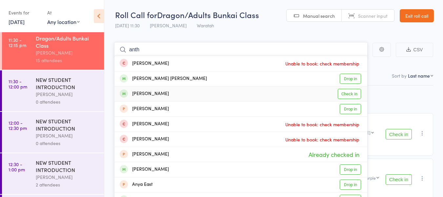
type input "anth"
click at [355, 94] on link "Check in" at bounding box center [349, 94] width 23 height 10
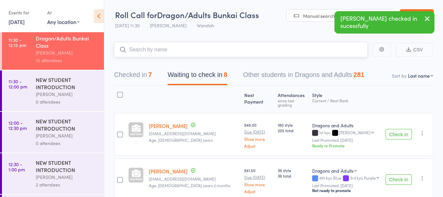
click at [215, 47] on input "search" at bounding box center [241, 49] width 254 height 15
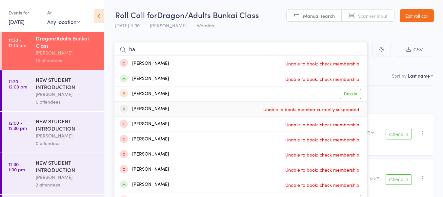
type input "h"
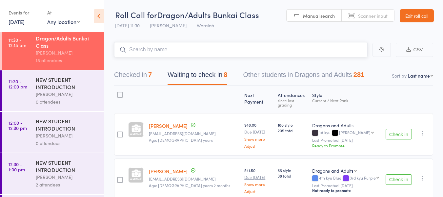
click at [185, 47] on input "search" at bounding box center [241, 49] width 254 height 15
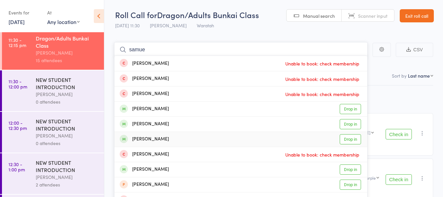
type input "samue"
click at [348, 139] on link "Drop in" at bounding box center [350, 139] width 21 height 10
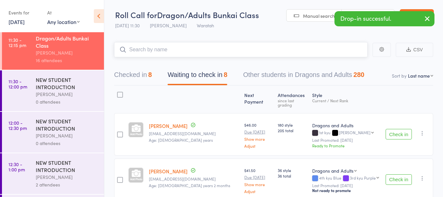
click at [264, 50] on input "search" at bounding box center [241, 49] width 254 height 15
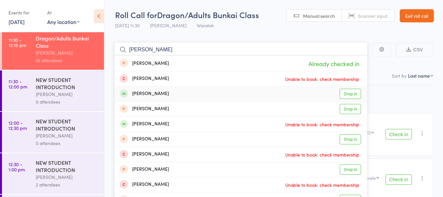
type input "oliver b"
click at [350, 96] on link "Drop in" at bounding box center [350, 94] width 21 height 10
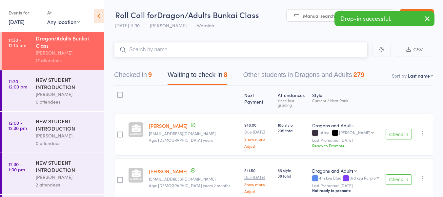
click at [227, 47] on input "search" at bounding box center [241, 49] width 254 height 15
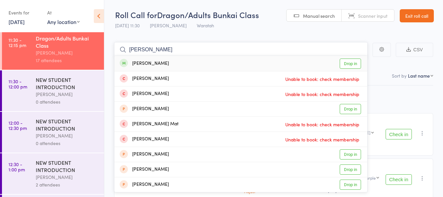
type input "matthew"
click at [352, 64] on link "Drop in" at bounding box center [350, 63] width 21 height 10
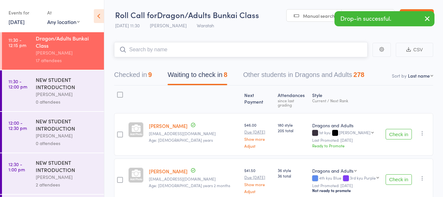
click at [282, 46] on input "search" at bounding box center [241, 49] width 254 height 15
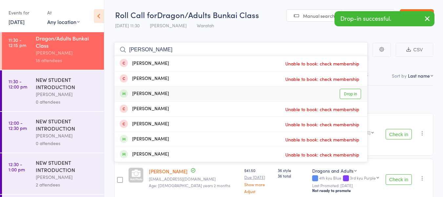
type input "ethan"
click at [355, 95] on link "Drop in" at bounding box center [350, 94] width 21 height 10
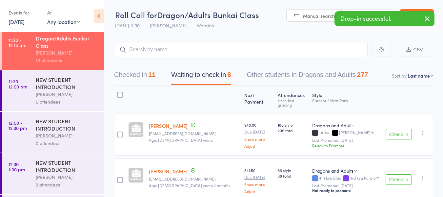
click at [397, 174] on button "Check in" at bounding box center [399, 179] width 26 height 11
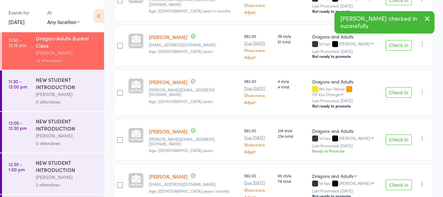
scroll to position [254, 0]
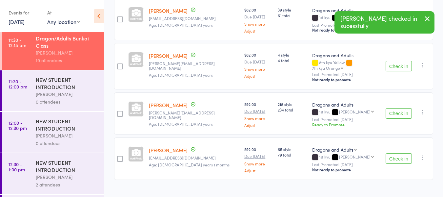
click at [397, 153] on button "Check in" at bounding box center [399, 158] width 26 height 11
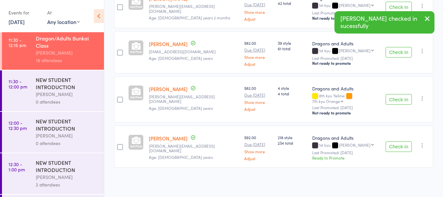
scroll to position [209, 0]
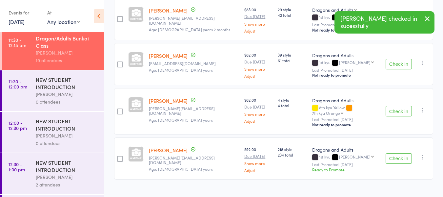
click at [397, 153] on button "Check in" at bounding box center [399, 158] width 26 height 11
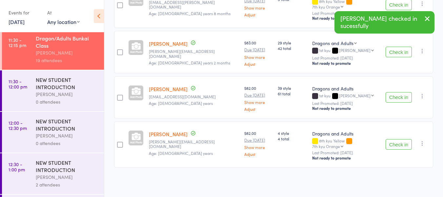
scroll to position [164, 0]
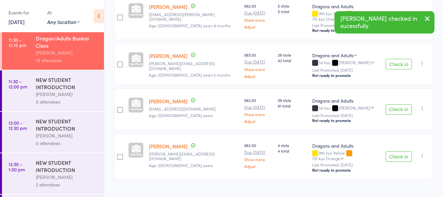
click at [403, 151] on button "Check in" at bounding box center [399, 156] width 26 height 11
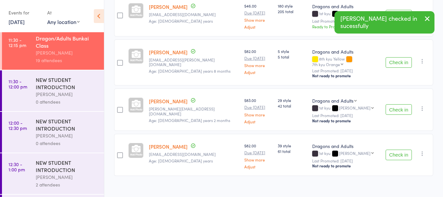
click at [393, 57] on button "Check in" at bounding box center [399, 62] width 26 height 11
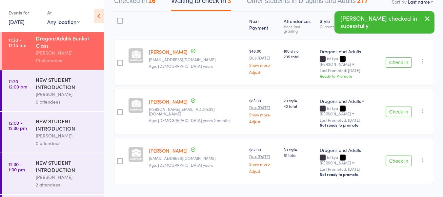
scroll to position [0, 0]
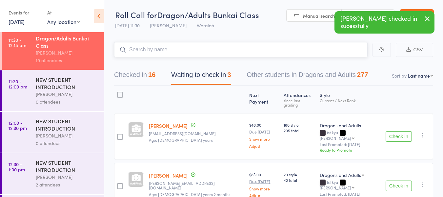
click at [287, 47] on input "search" at bounding box center [241, 49] width 254 height 15
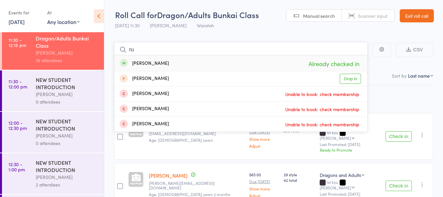
type input "r"
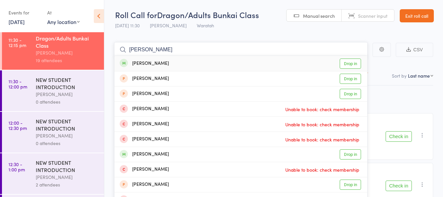
type input "dana"
click at [345, 62] on link "Drop in" at bounding box center [350, 63] width 21 height 10
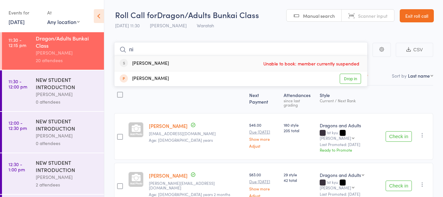
type input "n"
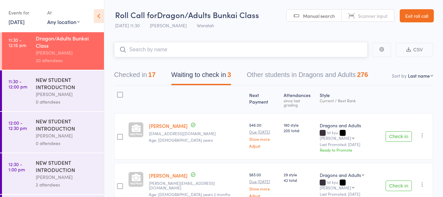
click at [254, 47] on input "search" at bounding box center [241, 49] width 254 height 15
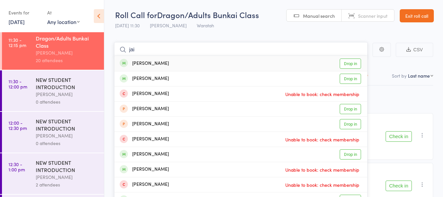
type input "jai"
click at [348, 63] on link "Drop in" at bounding box center [350, 63] width 21 height 10
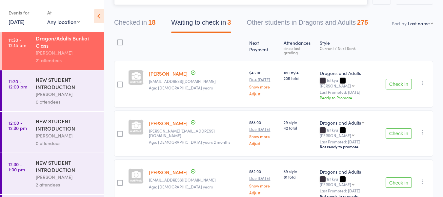
scroll to position [66, 0]
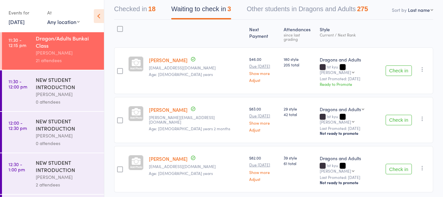
click at [394, 163] on button "Check in" at bounding box center [399, 168] width 26 height 11
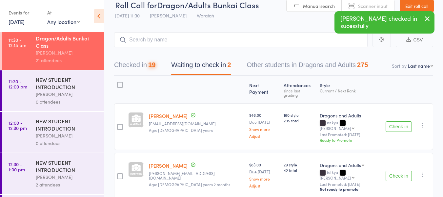
scroll to position [0, 0]
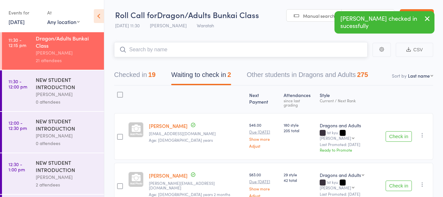
click at [247, 46] on input "search" at bounding box center [241, 49] width 254 height 15
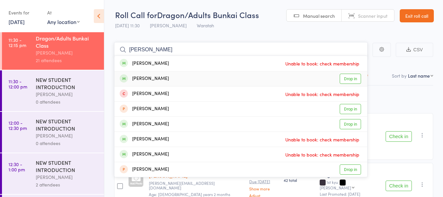
type input "nichol"
click at [352, 80] on link "Drop in" at bounding box center [350, 79] width 21 height 10
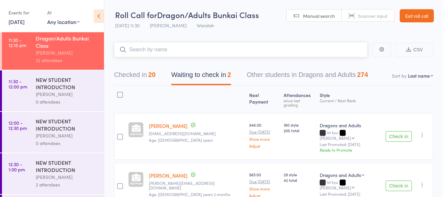
click at [190, 46] on input "search" at bounding box center [241, 49] width 254 height 15
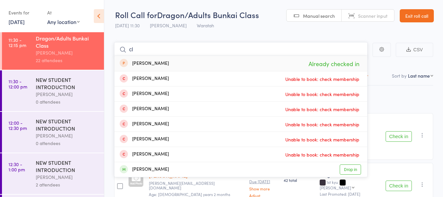
type input "c"
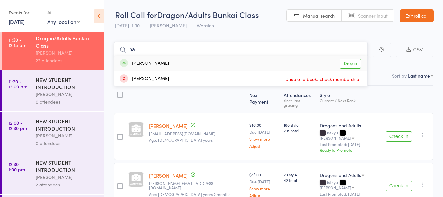
type input "p"
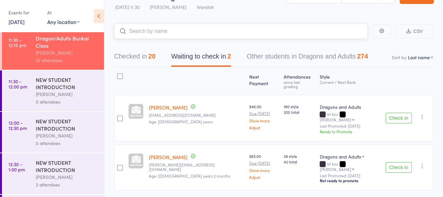
scroll to position [29, 0]
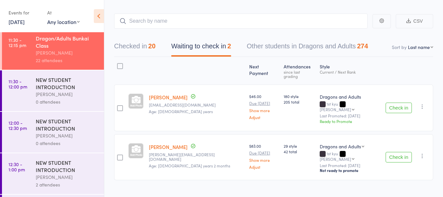
click at [422, 103] on icon "button" at bounding box center [422, 106] width 7 height 7
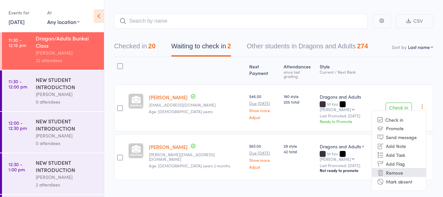
click at [400, 168] on li "Remove" at bounding box center [399, 172] width 54 height 9
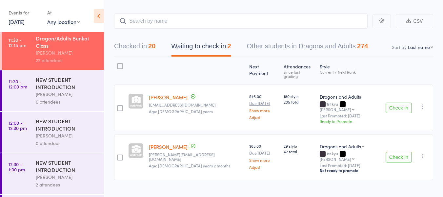
scroll to position [0, 0]
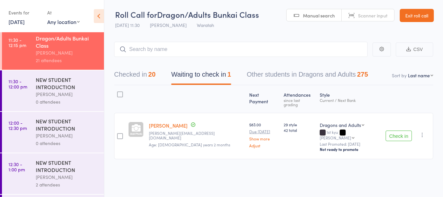
click at [421, 131] on icon "button" at bounding box center [422, 134] width 7 height 7
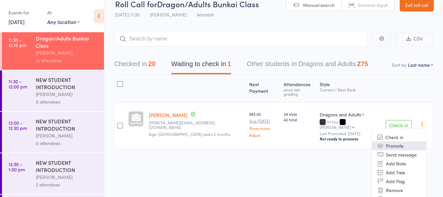
scroll to position [16, 0]
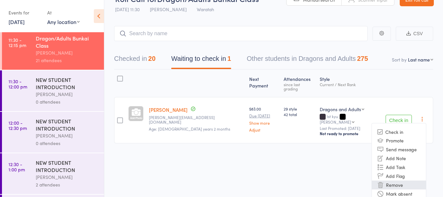
click at [398, 180] on li "Remove" at bounding box center [399, 184] width 54 height 9
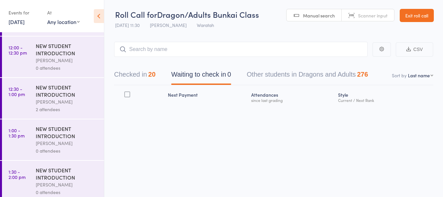
scroll to position [310, 0]
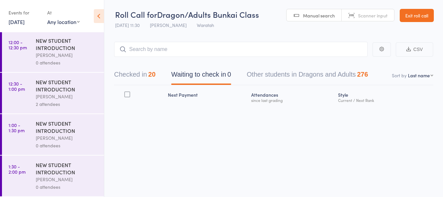
click at [68, 93] on div "Abi Lowe" at bounding box center [67, 97] width 63 height 8
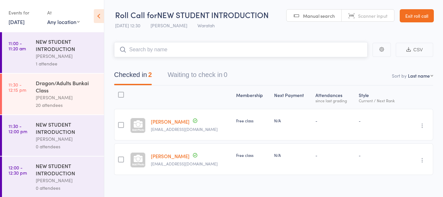
scroll to position [197, 0]
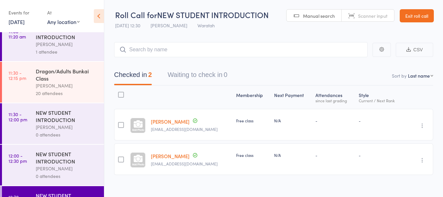
click at [70, 20] on select "Any location Waratah" at bounding box center [63, 21] width 32 height 7
click at [25, 24] on link "13 Sep, 2025" at bounding box center [17, 21] width 16 height 7
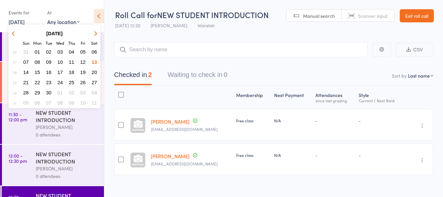
click at [24, 71] on span "14" at bounding box center [26, 72] width 6 height 6
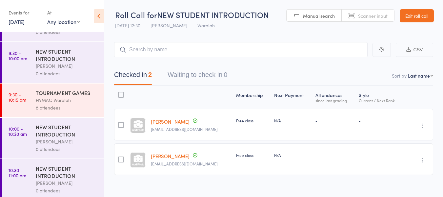
scroll to position [0, 0]
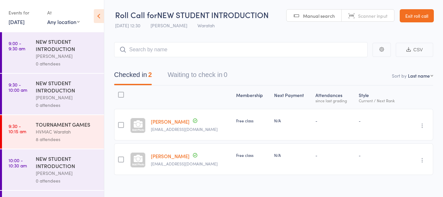
click at [59, 129] on div "HVMAC Waratah" at bounding box center [67, 132] width 63 height 8
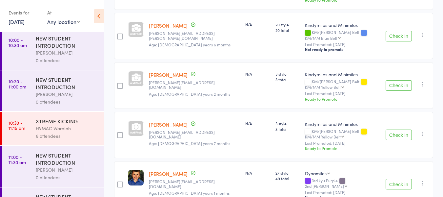
scroll to position [131, 0]
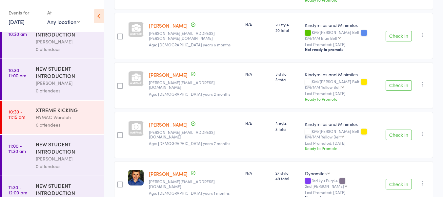
click at [63, 110] on div "XTREME KICKING" at bounding box center [67, 109] width 63 height 7
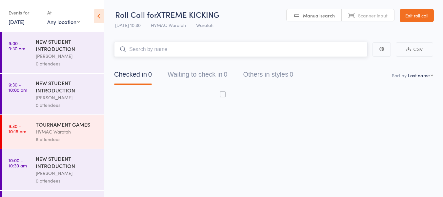
scroll to position [0, 0]
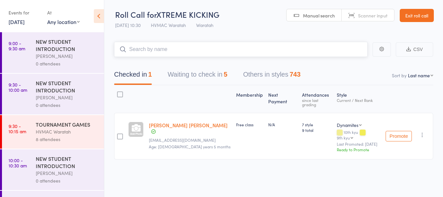
click at [193, 75] on button "Waiting to check in 5" at bounding box center [198, 75] width 60 height 17
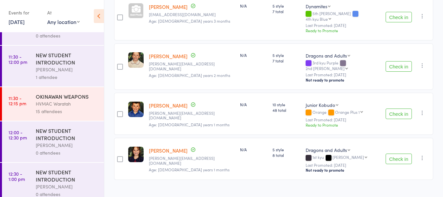
scroll to position [263, 0]
click at [68, 107] on div "15 attendees" at bounding box center [67, 110] width 63 height 8
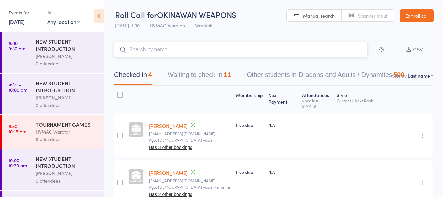
click at [214, 76] on button "Waiting to check in 11" at bounding box center [199, 76] width 63 height 17
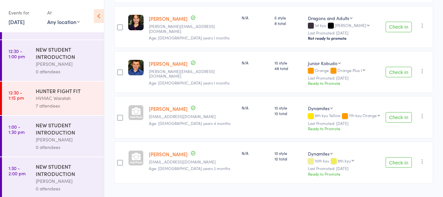
scroll to position [386, 0]
click at [71, 101] on div "7 attendees" at bounding box center [67, 104] width 63 height 8
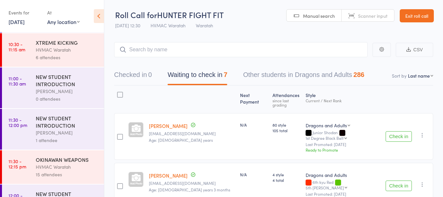
scroll to position [197, 0]
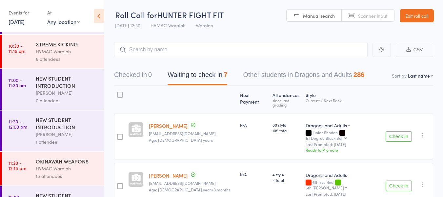
click at [69, 126] on div "NEW STUDENT INTRODUCTION" at bounding box center [67, 123] width 63 height 14
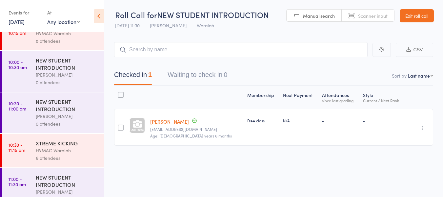
scroll to position [98, 0]
click at [17, 20] on link "14 Sep, 2025" at bounding box center [17, 21] width 16 height 7
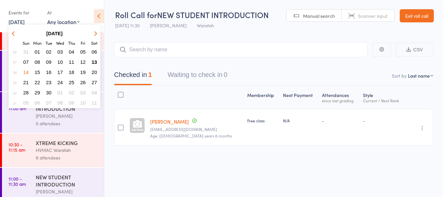
click at [37, 71] on span "15" at bounding box center [38, 72] width 6 height 6
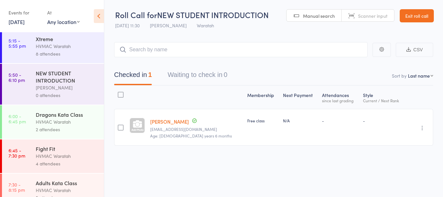
scroll to position [123, 0]
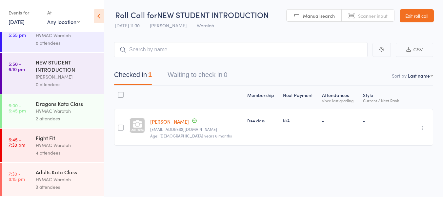
click at [72, 141] on div "Fight Fit HVMAC Waratah 4 attendees" at bounding box center [70, 144] width 68 height 33
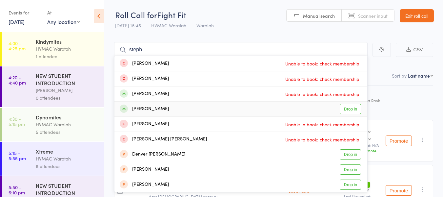
type input "steph"
click at [353, 108] on link "Drop in" at bounding box center [350, 109] width 21 height 10
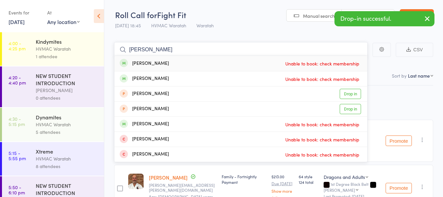
type input "lara"
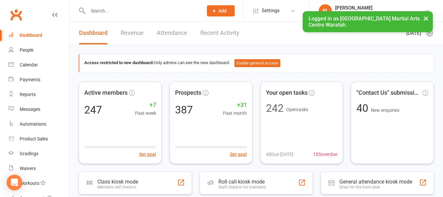
click at [102, 9] on input "text" at bounding box center [142, 10] width 113 height 9
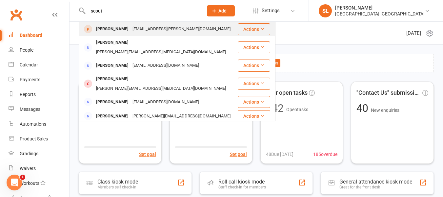
type input "scout"
click at [114, 29] on div "[PERSON_NAME]" at bounding box center [112, 29] width 36 height 10
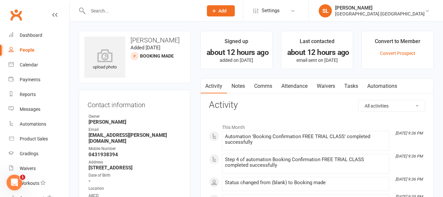
scroll to position [66, 0]
